Goal: Complete application form

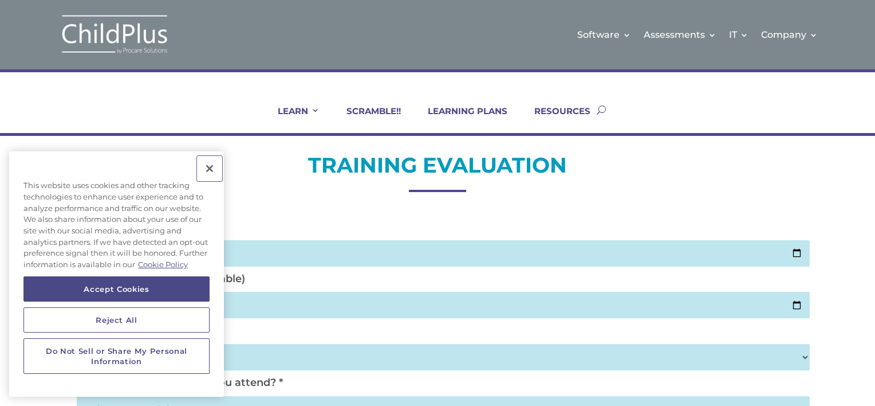
click at [208, 166] on button "Close" at bounding box center [209, 168] width 25 height 25
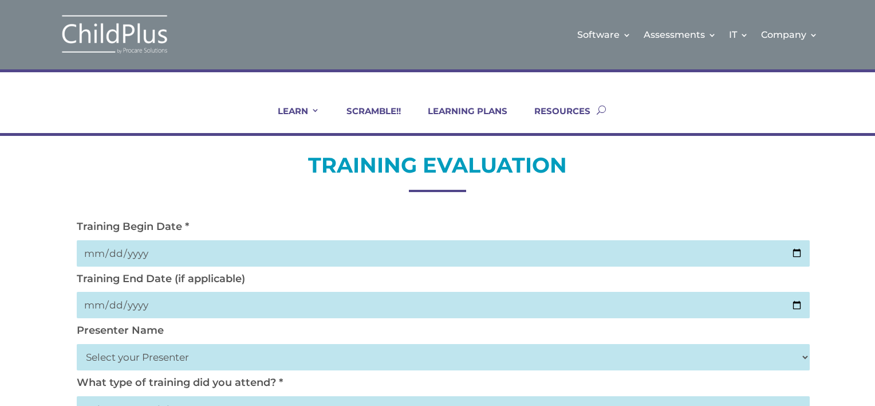
drag, startPoint x: 818, startPoint y: 357, endPoint x: 580, endPoint y: 179, distance: 297.1
click at [580, 179] on h2 "TRAINING EVALUATION" at bounding box center [437, 167] width 733 height 33
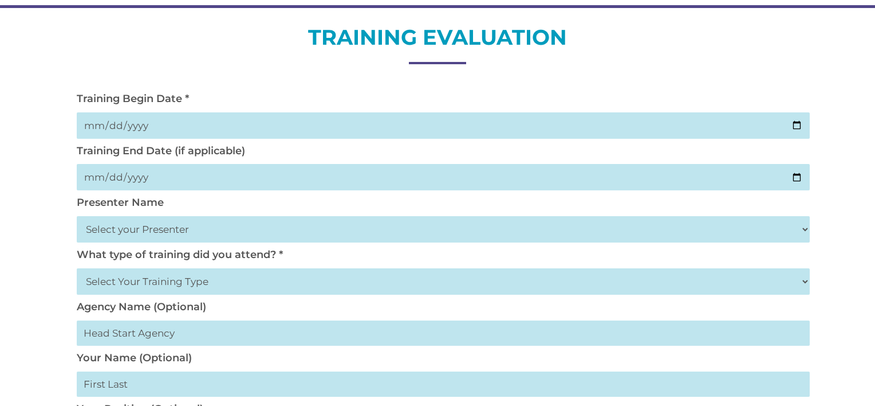
scroll to position [124, 0]
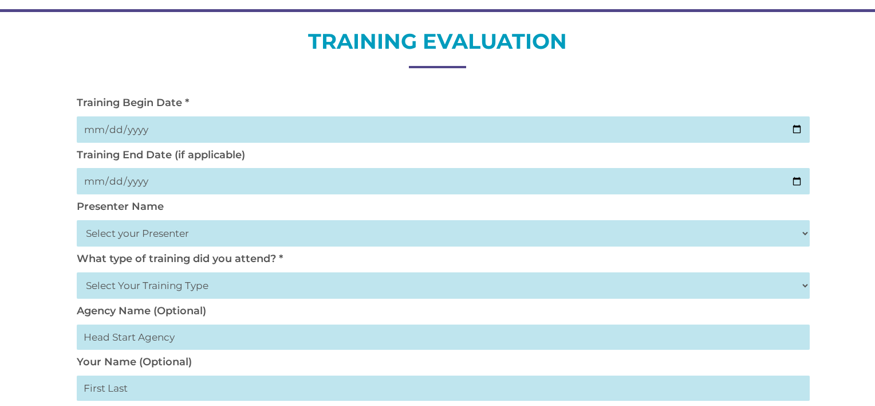
click at [139, 127] on input "date" at bounding box center [443, 129] width 733 height 26
click at [110, 124] on input "date" at bounding box center [443, 129] width 733 height 26
click at [795, 131] on input "date" at bounding box center [443, 129] width 733 height 26
type input "[DATE]"
click at [137, 183] on input "date" at bounding box center [443, 181] width 733 height 26
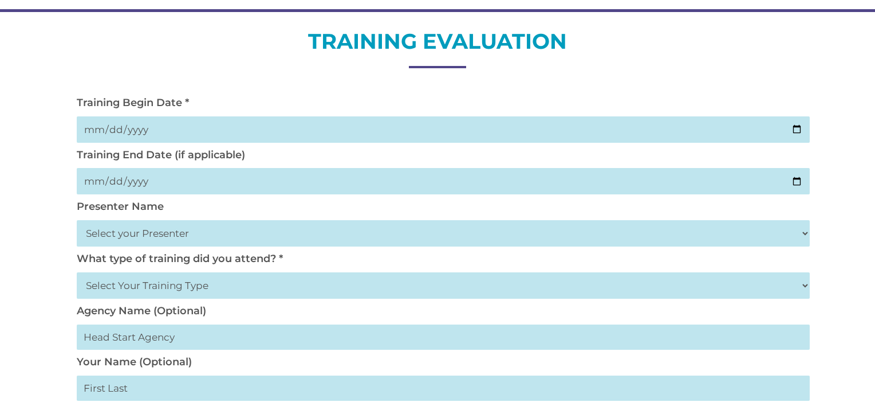
click at [791, 183] on input "date" at bounding box center [443, 181] width 733 height 26
type input "[DATE]"
click at [158, 233] on select "Select your Presenter [PERSON_NAME] [PERSON_NAME] [PERSON_NAME] [PERSON_NAME] […" at bounding box center [443, 233] width 733 height 26
select select "[PERSON_NAME]"
click at [77, 220] on select "Select your Presenter [PERSON_NAME] [PERSON_NAME] [PERSON_NAME] [PERSON_NAME] […" at bounding box center [443, 233] width 733 height 26
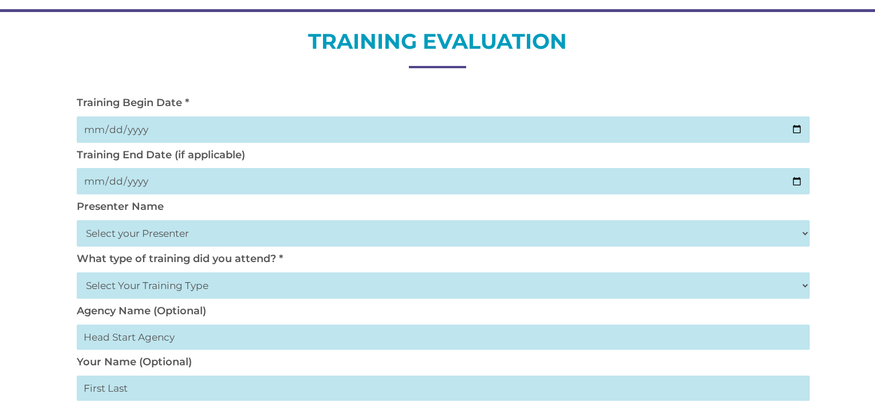
click at [168, 291] on select "Select Your Training Type On-site (at your agency) Virtual Visit Live Group Web…" at bounding box center [443, 285] width 733 height 26
select select "Virtual Visit"
click at [77, 272] on select "Select Your Training Type On-site (at your agency) Virtual Visit Live Group Web…" at bounding box center [443, 285] width 733 height 26
click at [866, 326] on span at bounding box center [863, 322] width 23 height 23
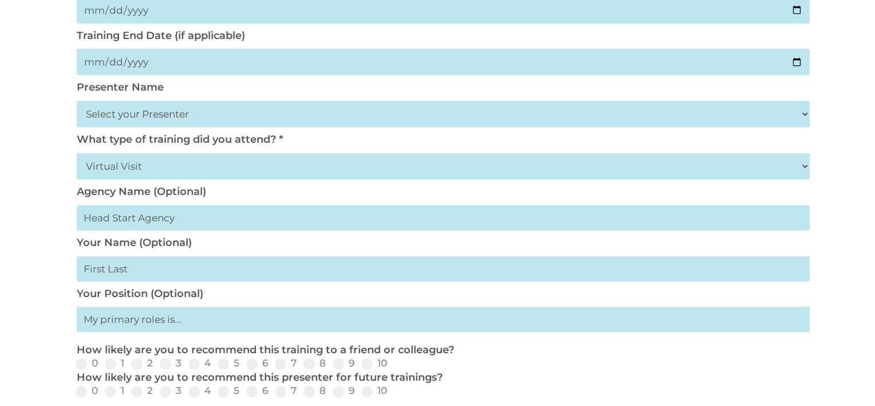
scroll to position [230, 0]
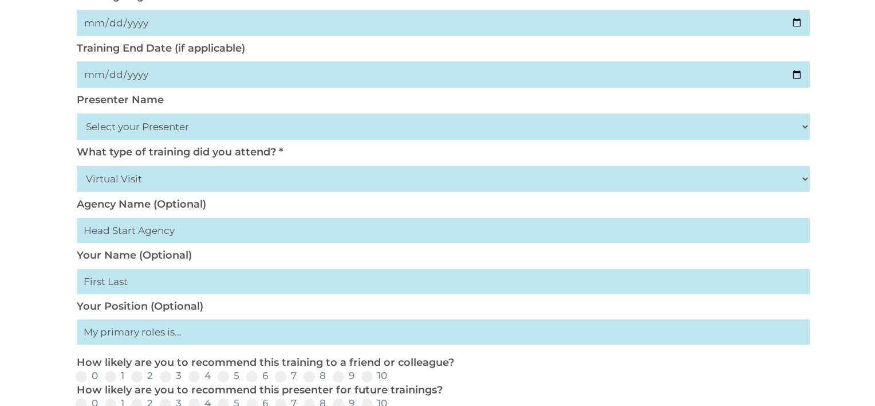
click at [238, 280] on input "text" at bounding box center [443, 281] width 733 height 25
click at [834, 371] on div "TRAINING EVALUATION Training Begin Date * [DATE] Training End Date (if applicab…" at bounding box center [437, 341] width 875 height 872
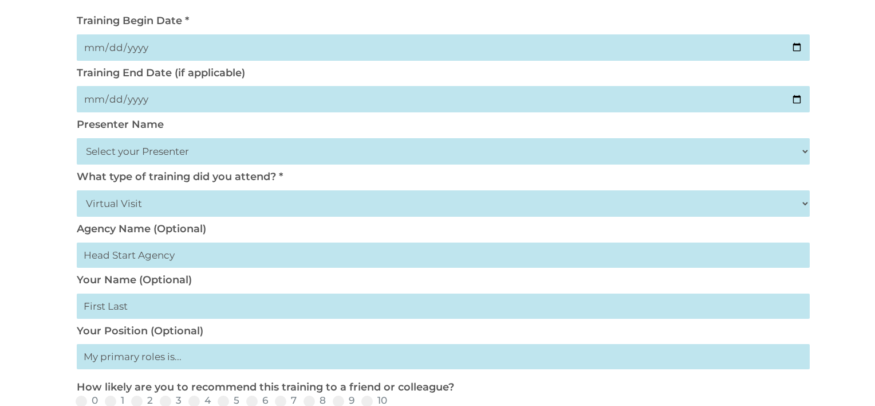
scroll to position [205, 0]
click at [242, 366] on input "text" at bounding box center [443, 357] width 733 height 25
type input "Teacher"
click at [856, 288] on div "TRAINING EVALUATION Training Begin Date * [DATE] Training End Date (if applicab…" at bounding box center [437, 367] width 875 height 872
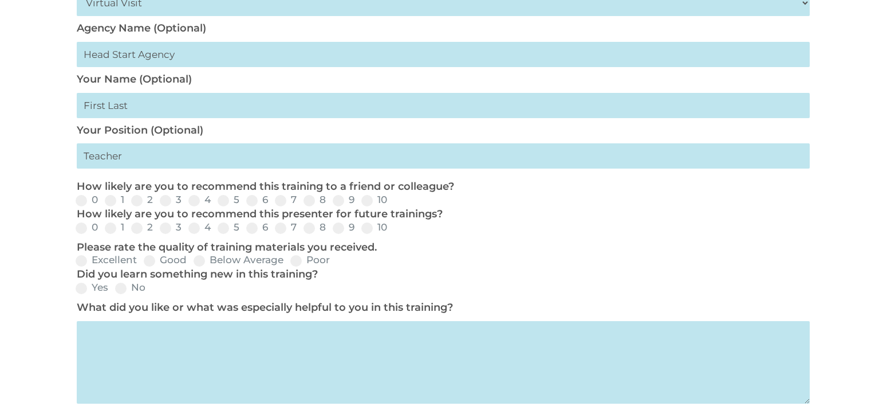
scroll to position [408, 0]
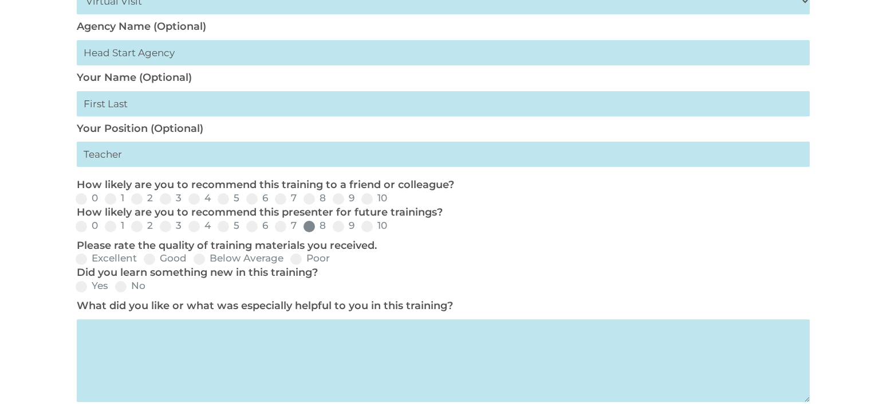
click at [306, 229] on span at bounding box center [309, 226] width 11 height 11
click at [332, 229] on input "8" at bounding box center [335, 229] width 7 height 7
radio input "true"
drag, startPoint x: 310, startPoint y: 206, endPoint x: 309, endPoint y: 199, distance: 6.9
click at [309, 199] on div "0 1 2 3 4 5 6 7 8 9 10" at bounding box center [437, 199] width 733 height 14
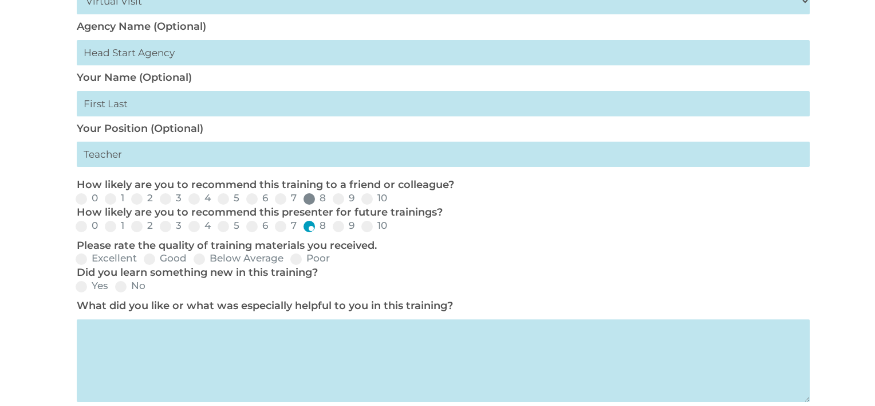
click at [309, 199] on span at bounding box center [309, 198] width 11 height 11
click at [332, 199] on input "8" at bounding box center [335, 202] width 7 height 7
radio input "true"
click at [92, 286] on label "Yes" at bounding box center [92, 286] width 33 height 10
click at [114, 286] on input "Yes" at bounding box center [117, 289] width 7 height 7
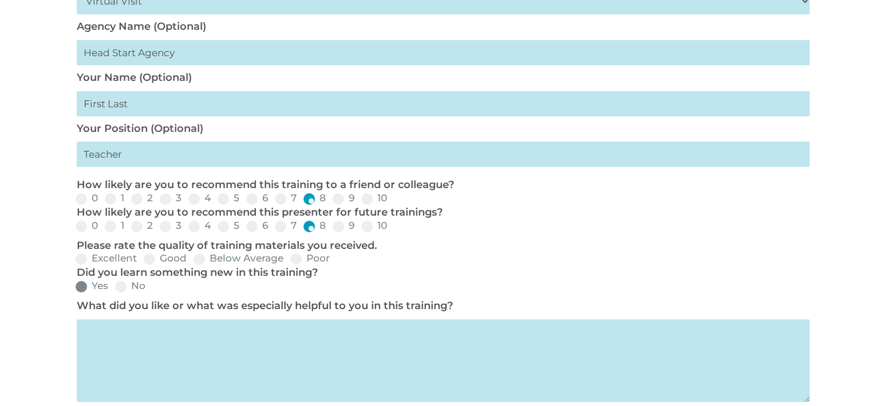
radio input "true"
click at [827, 385] on div "TRAINING EVALUATION Training Begin Date * [DATE] Training End Date (if applicab…" at bounding box center [437, 164] width 875 height 872
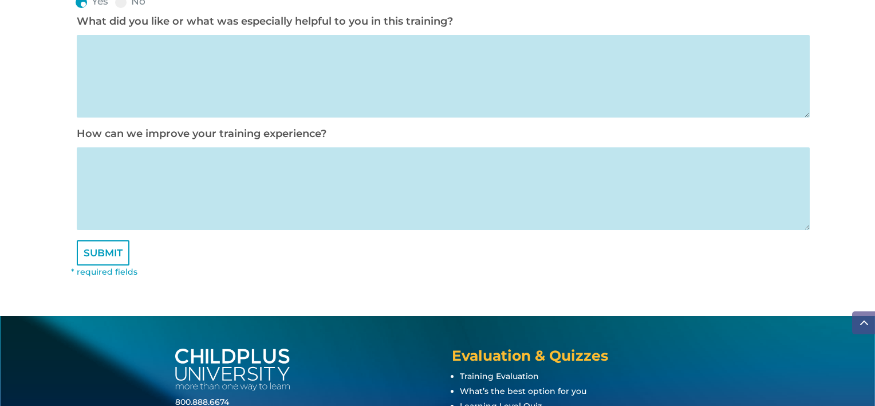
scroll to position [807, 0]
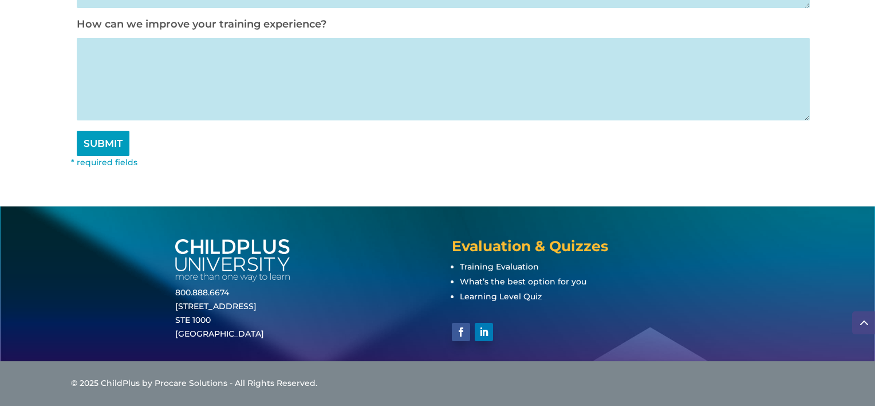
click at [104, 137] on input "SUBMIT" at bounding box center [103, 143] width 53 height 25
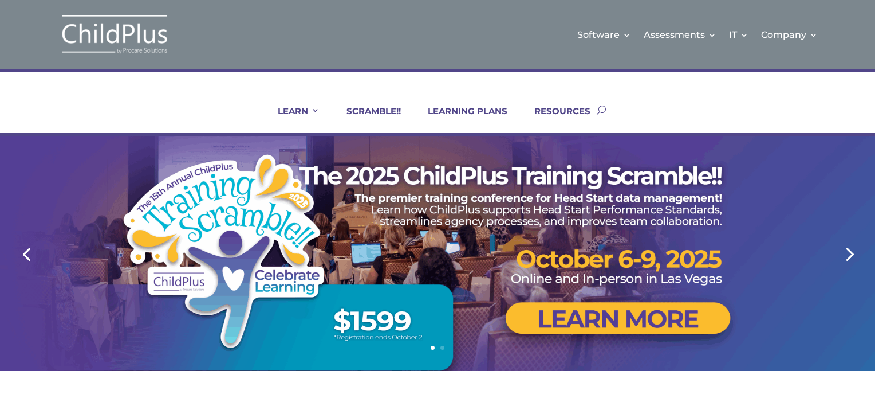
click at [443, 348] on link "2" at bounding box center [443, 347] width 4 height 4
